Goal: Find specific page/section: Find specific page/section

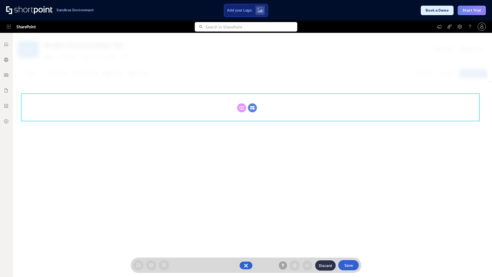
click at [252, 108] on circle at bounding box center [252, 107] width 9 height 9
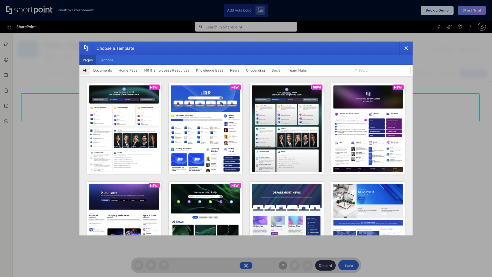
click at [88, 60] on button "Pages" at bounding box center [87, 60] width 17 height 10
type input "HR 3"
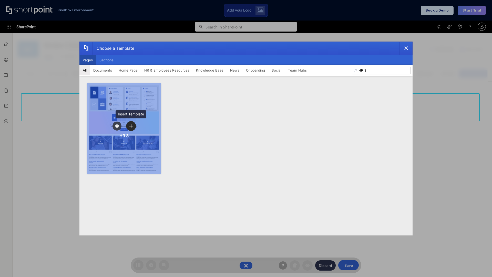
click at [131, 126] on icon "template selector" at bounding box center [131, 126] width 4 height 4
